Goal: Task Accomplishment & Management: Manage account settings

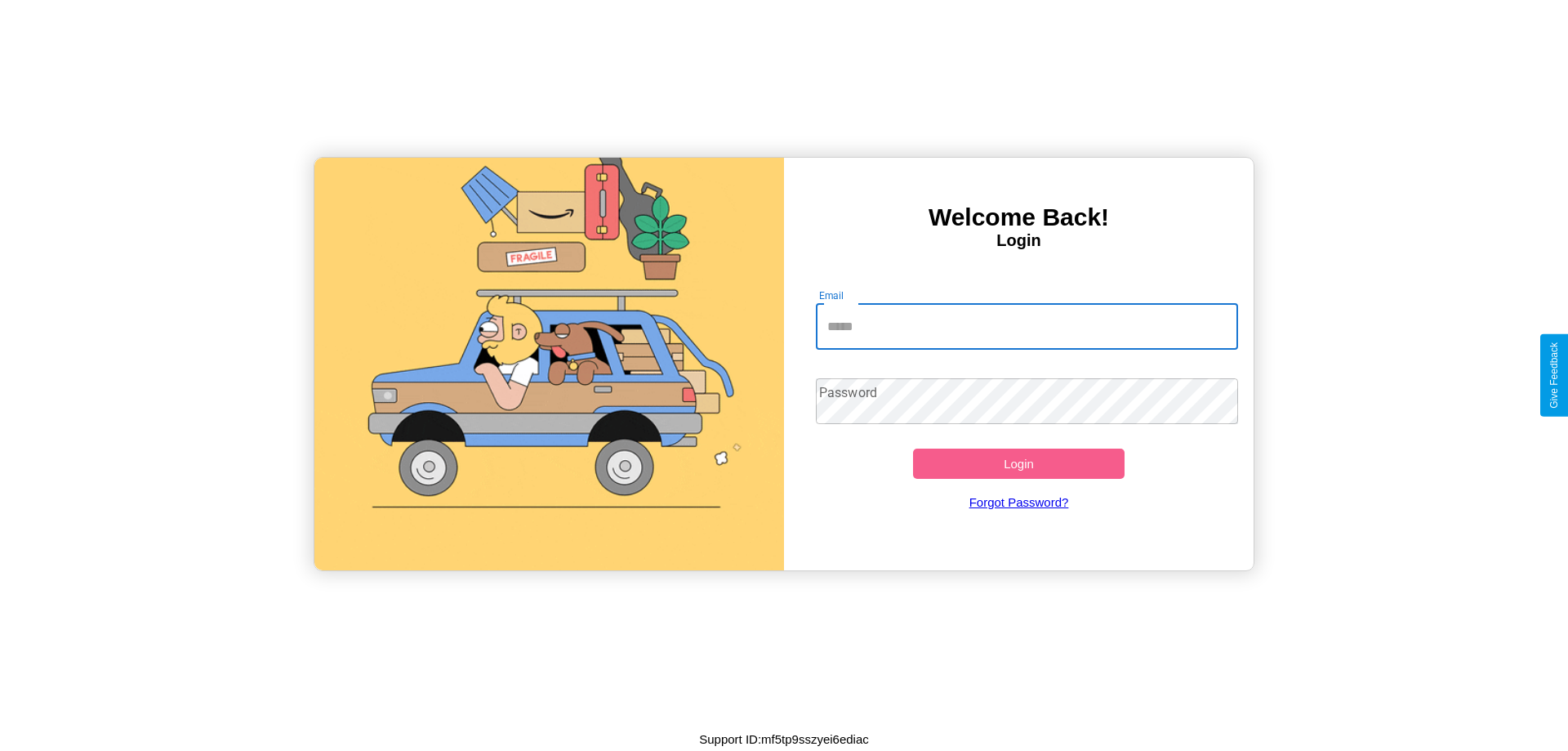
click at [1026, 326] on input "Email" at bounding box center [1026, 327] width 423 height 46
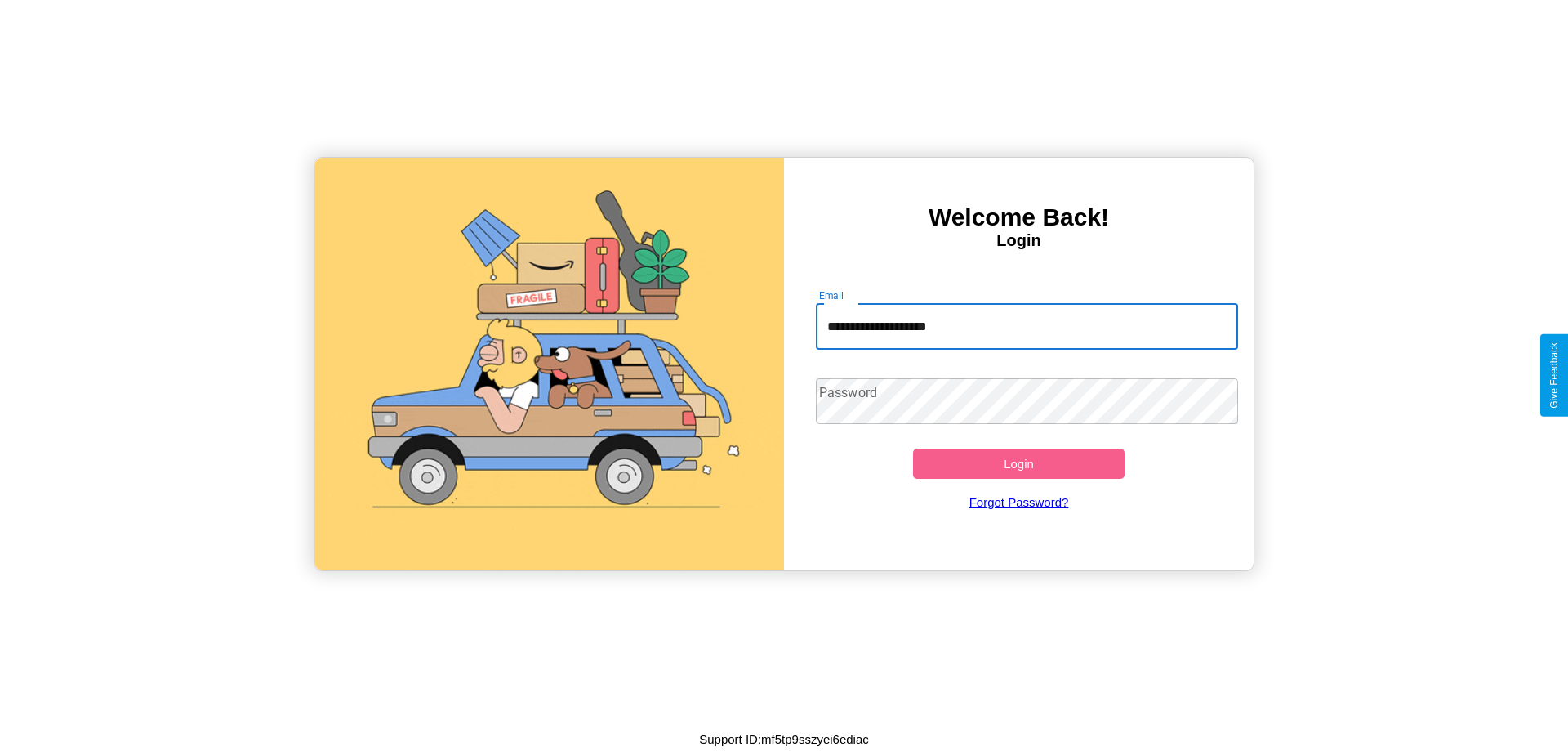
type input "**********"
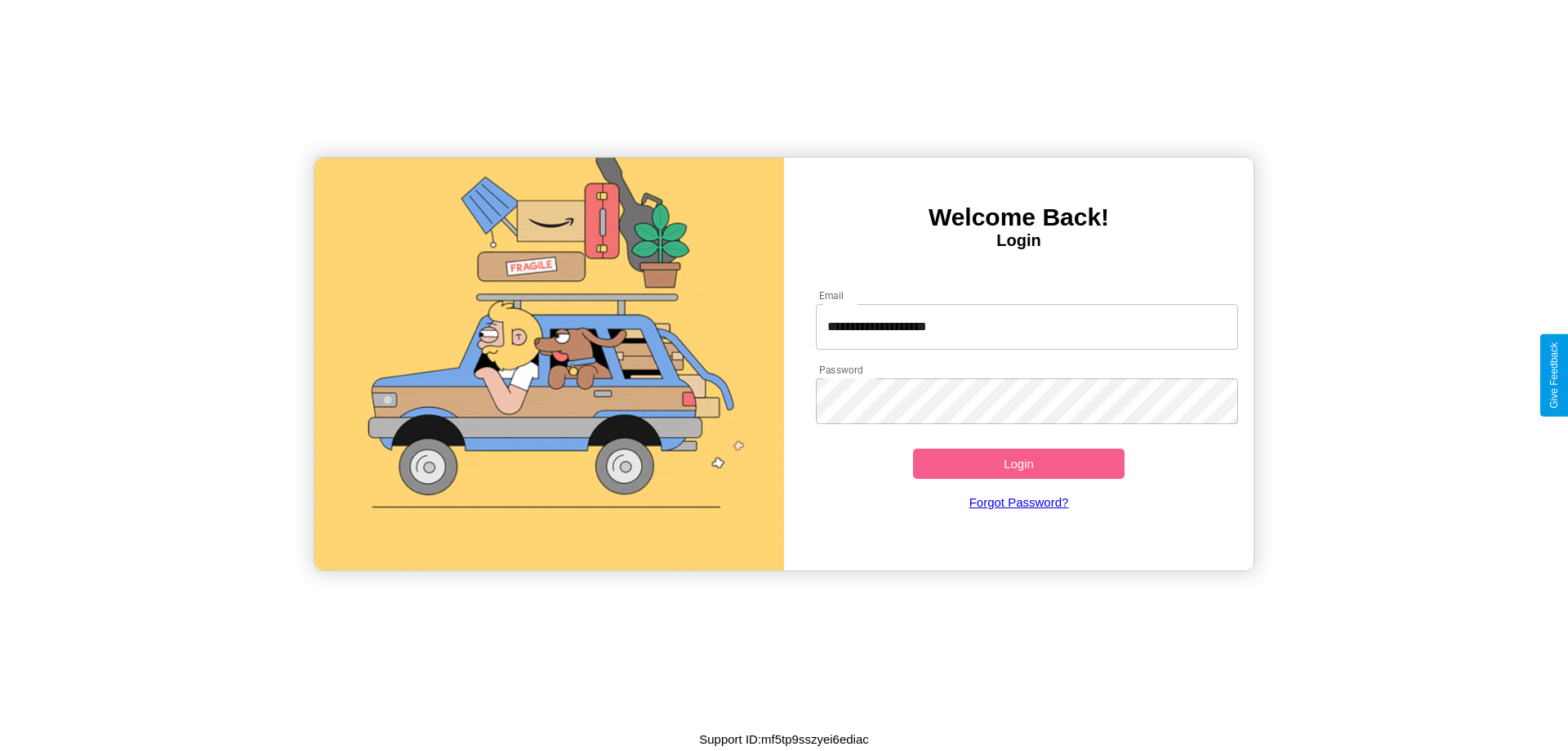
click at [1018, 464] on button "Login" at bounding box center [1019, 464] width 212 height 30
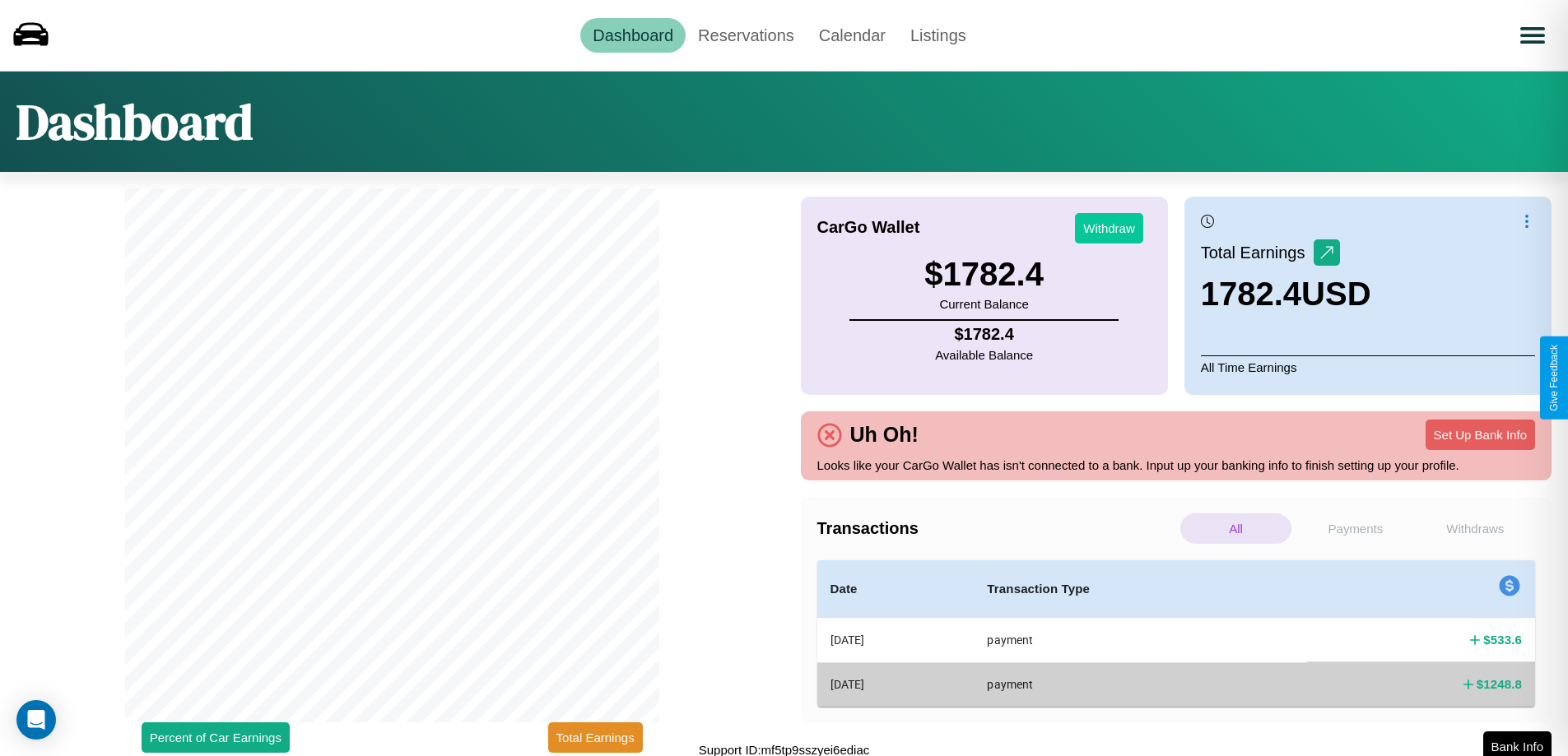
click at [1109, 228] on button "Withdraw" at bounding box center [1110, 229] width 68 height 30
